Goal: Find specific page/section: Find specific page/section

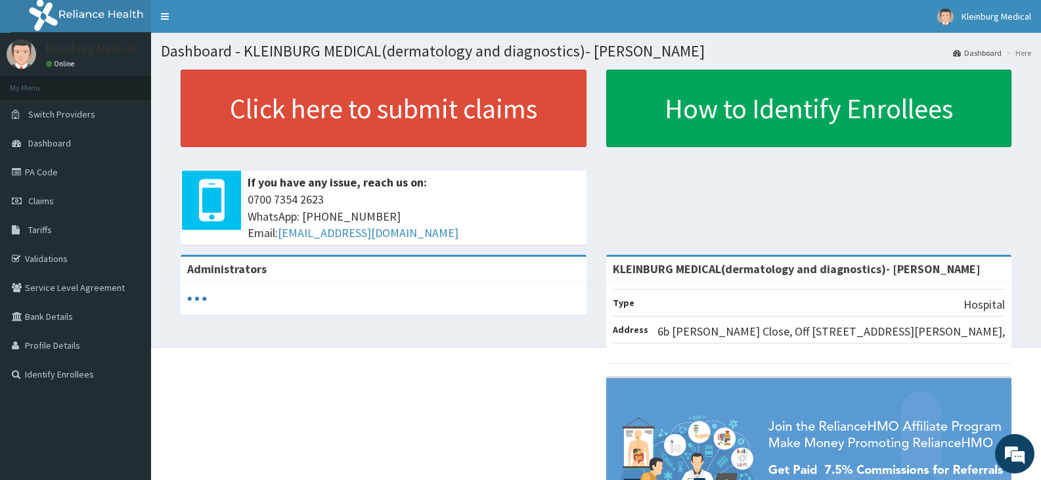
click at [1024, 55] on li "Here" at bounding box center [1017, 52] width 28 height 11
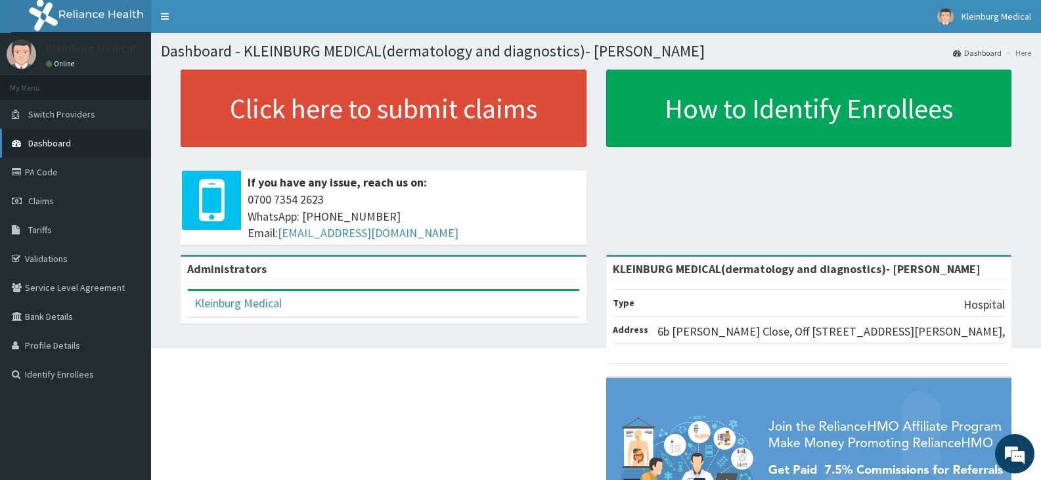
click at [57, 143] on span "Dashboard" at bounding box center [49, 143] width 43 height 12
click at [70, 373] on link "Identify Enrollees" at bounding box center [75, 374] width 151 height 29
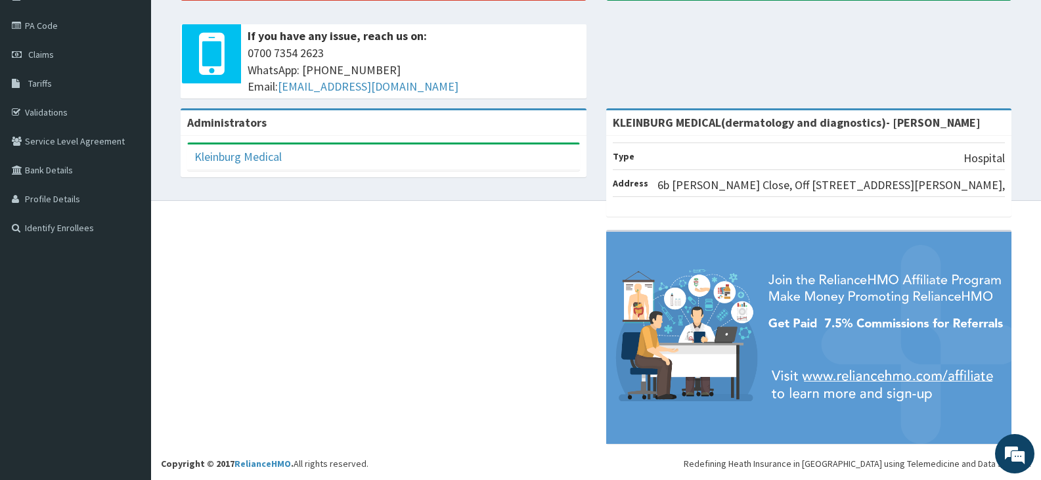
scroll to position [166, 0]
click at [34, 214] on link "Identify Enrollees" at bounding box center [75, 228] width 151 height 29
